Goal: Task Accomplishment & Management: Complete application form

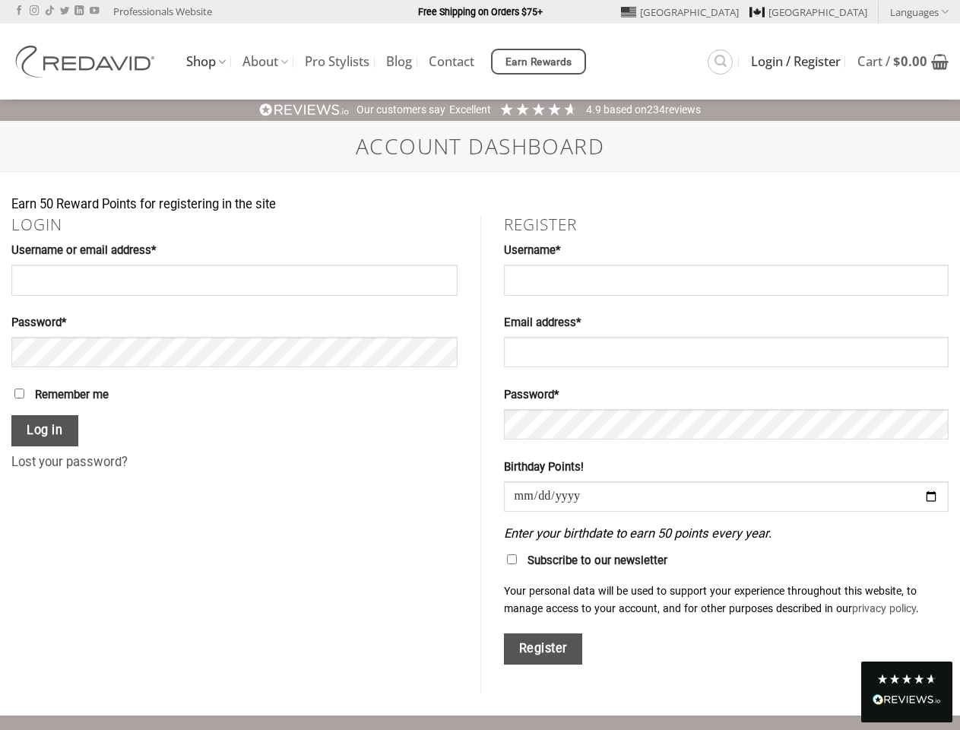
click at [481, 365] on div "Register Username * Required Email address * Required Password * Required Birth…" at bounding box center [727, 454] width 492 height 478
click at [919, 11] on link "Languages" at bounding box center [920, 12] width 59 height 22
click at [541, 62] on span "Earn Rewards" at bounding box center [539, 62] width 67 height 17
click at [480, 110] on div "Excellent" at bounding box center [470, 110] width 42 height 15
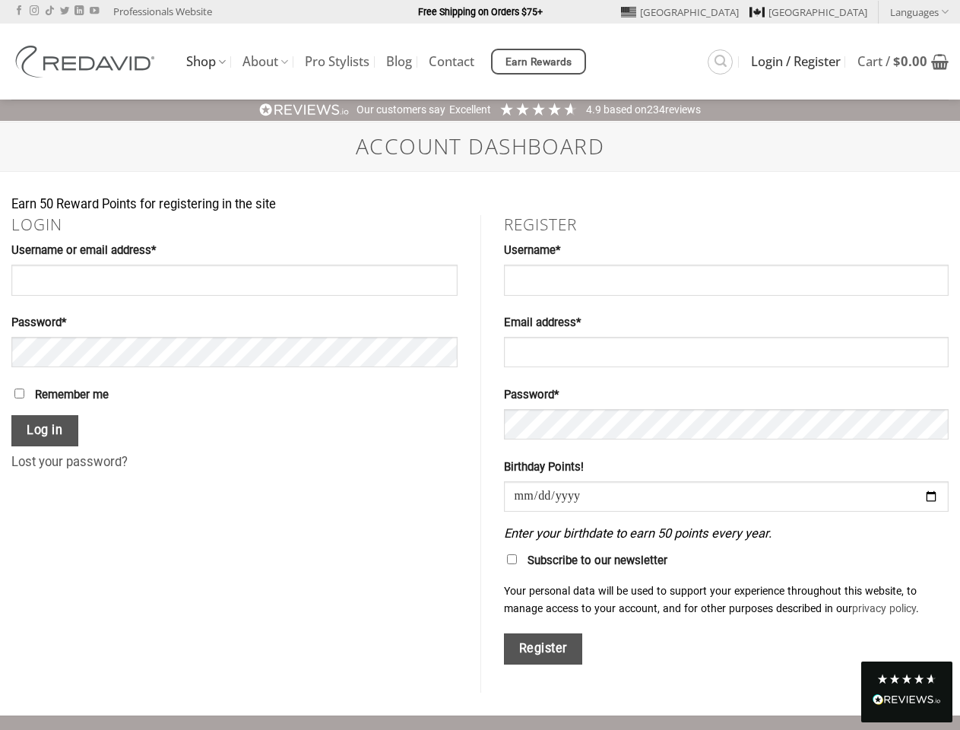
click at [544, 650] on button "Register" at bounding box center [543, 648] width 79 height 31
click at [907, 691] on div "Read All Reviews" at bounding box center [907, 701] width 68 height 20
